Goal: Contribute content

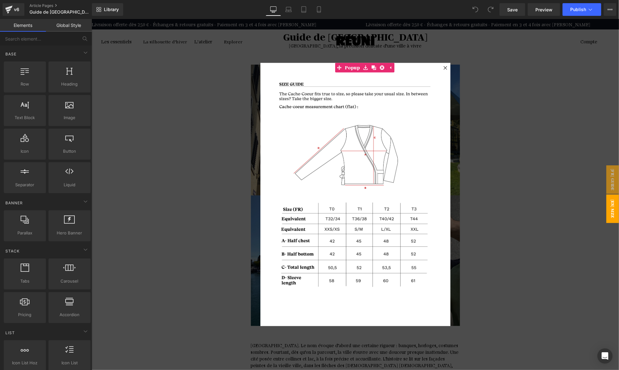
click at [147, 260] on div at bounding box center [354, 194] width 527 height 351
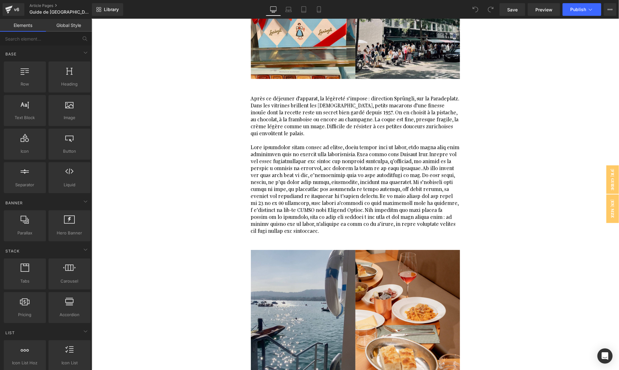
scroll to position [1199, 0]
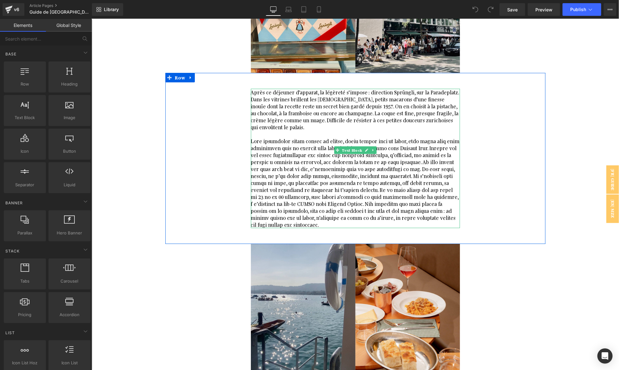
click at [288, 149] on span at bounding box center [355, 182] width 210 height 90
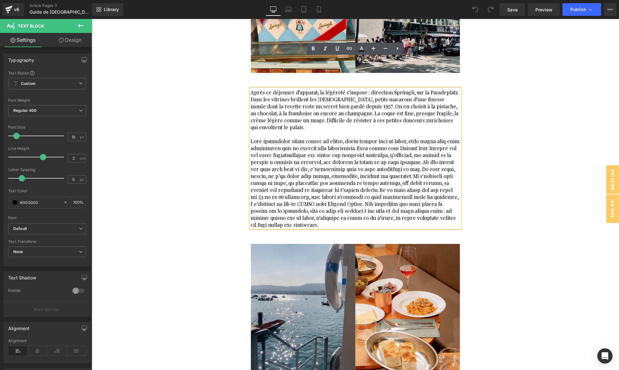
click at [288, 148] on span at bounding box center [355, 182] width 210 height 90
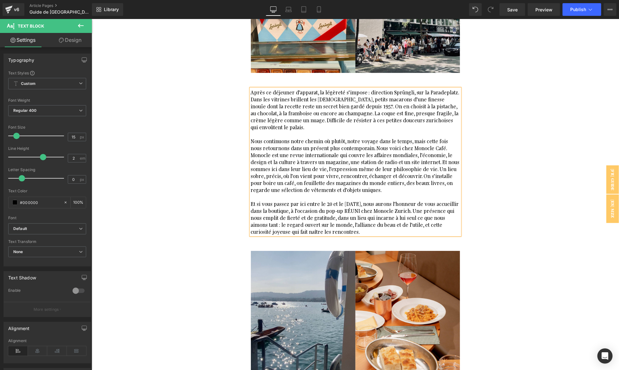
click at [153, 176] on div "Guide de Zurich Heading [GEOGRAPHIC_DATA], la précision délicate d’une ville à …" at bounding box center [354, 309] width 527 height 2974
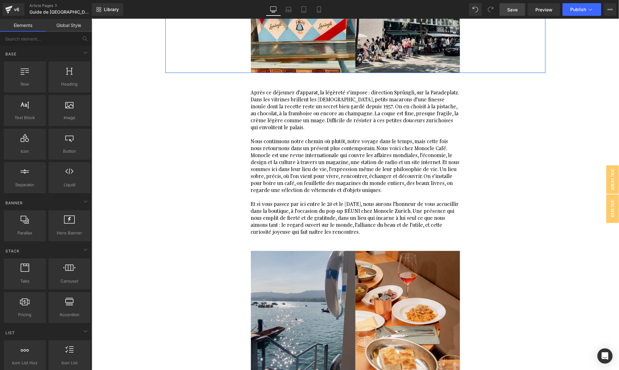
click at [516, 12] on span "Save" at bounding box center [512, 9] width 10 height 7
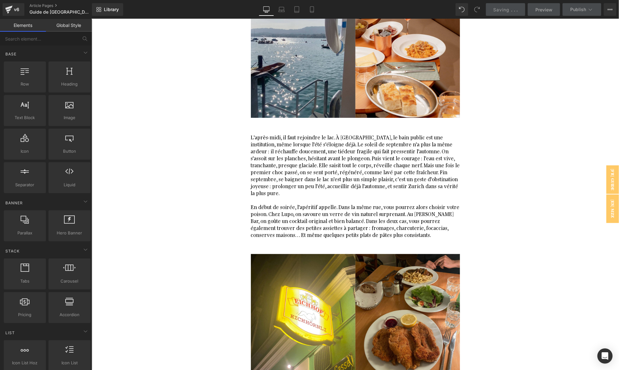
scroll to position [1483, 0]
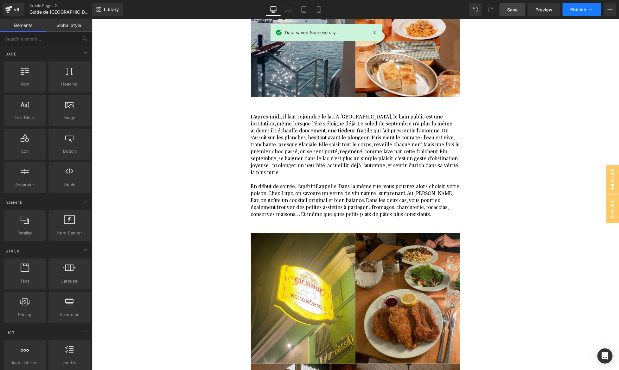
click at [574, 9] on span "Publish" at bounding box center [578, 9] width 16 height 5
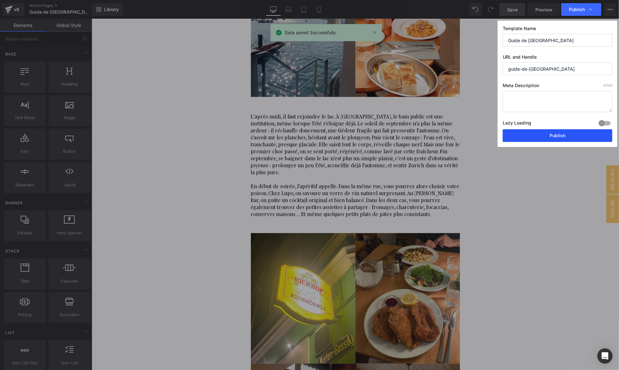
click at [551, 138] on button "Publish" at bounding box center [557, 135] width 110 height 13
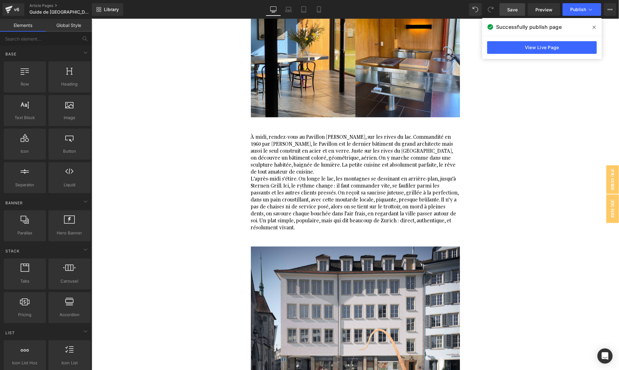
scroll to position [2373, 0]
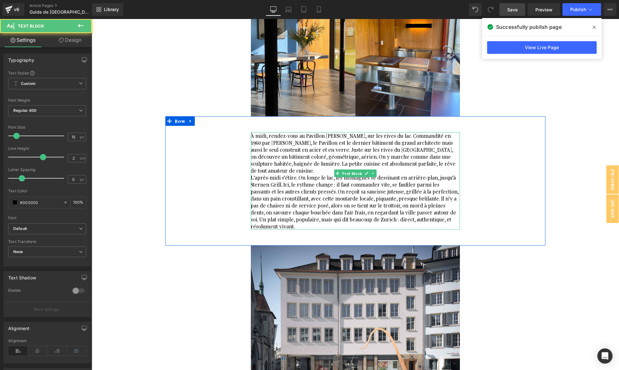
click at [384, 132] on span "À midi, rendez-vous au Pavillon [PERSON_NAME], sur les rives du lac. Commandité…" at bounding box center [353, 152] width 206 height 41
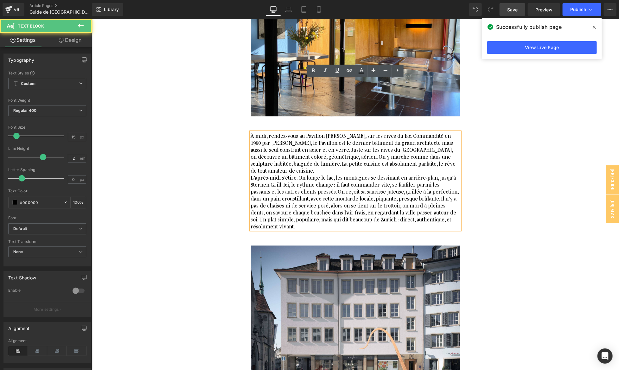
click at [443, 132] on p "À midi, rendez-vous au Pavillon [PERSON_NAME], sur les rives du lac. Commandité…" at bounding box center [354, 153] width 209 height 42
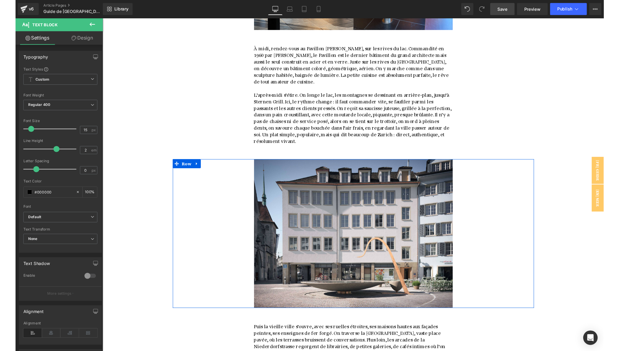
scroll to position [2564, 0]
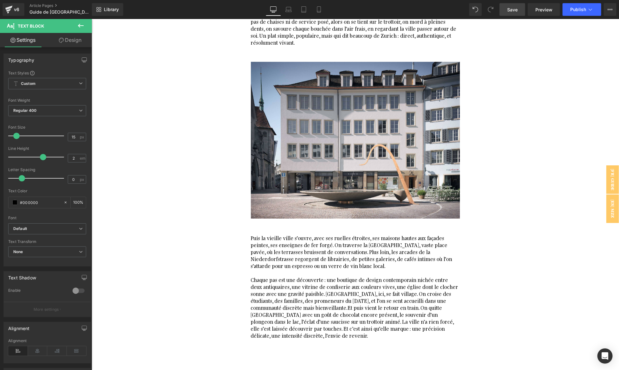
click at [513, 8] on span "Save" at bounding box center [512, 9] width 10 height 7
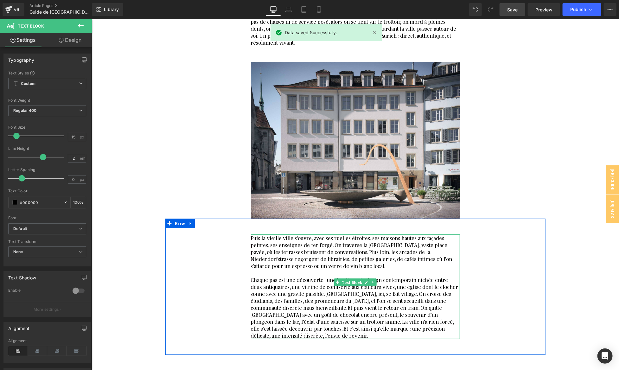
click at [281, 304] on span "Et puis vient le retour en train. On quitte [GEOGRAPHIC_DATA] avec un goût de c…" at bounding box center [352, 321] width 204 height 35
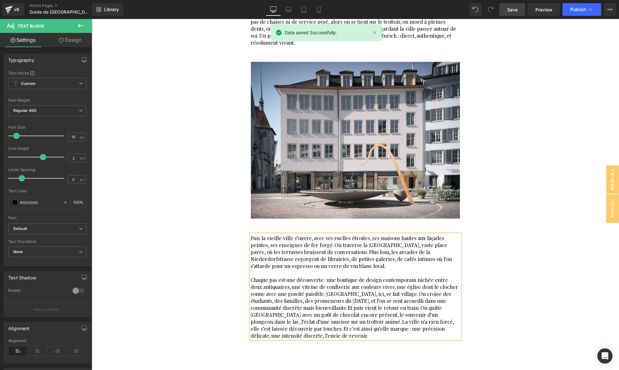
click at [281, 304] on span "Et puis vient le retour en train. On quitte [GEOGRAPHIC_DATA] avec un goût de c…" at bounding box center [352, 321] width 204 height 35
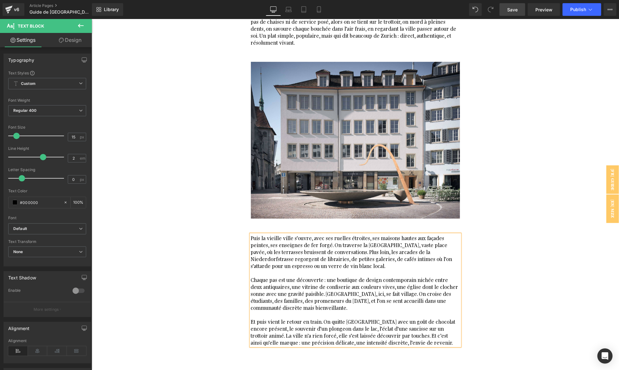
click at [536, 218] on div "Puis la vieille ville s’ouvre, avec ses ruelles étroites, ses maisons hautes au…" at bounding box center [355, 289] width 380 height 143
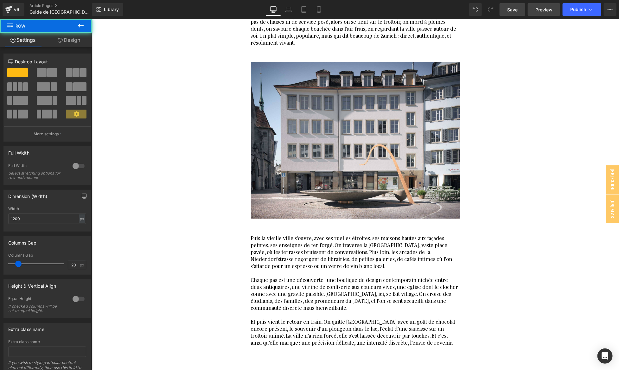
click at [551, 13] on span "Preview" at bounding box center [543, 9] width 17 height 7
click at [507, 8] on span "Save" at bounding box center [512, 9] width 10 height 7
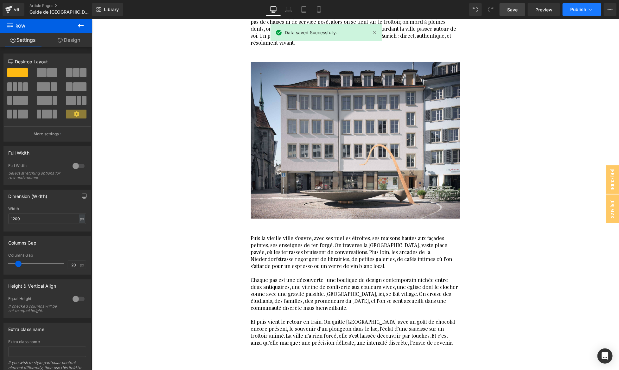
click at [575, 8] on span "Publish" at bounding box center [578, 9] width 16 height 5
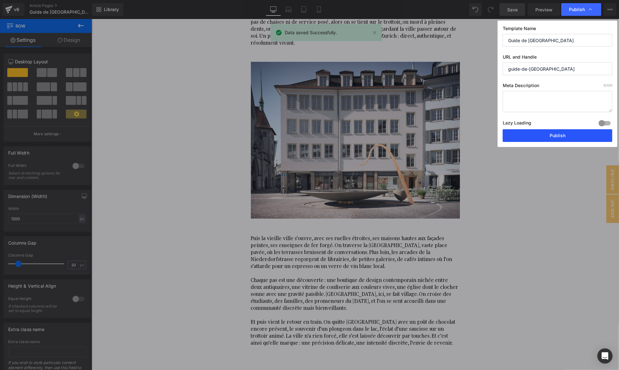
click at [571, 136] on button "Publish" at bounding box center [557, 135] width 110 height 13
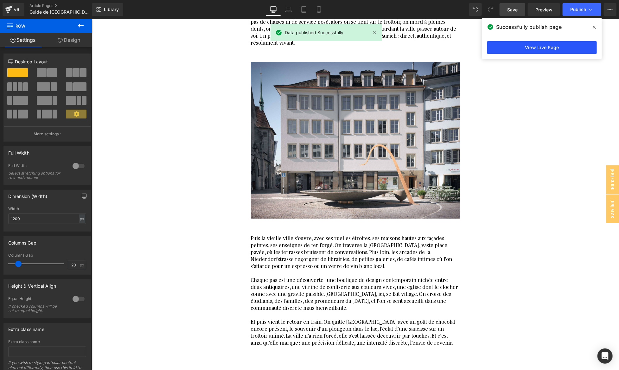
click at [584, 42] on link "View Live Page" at bounding box center [542, 47] width 110 height 13
